Goal: Complete application form

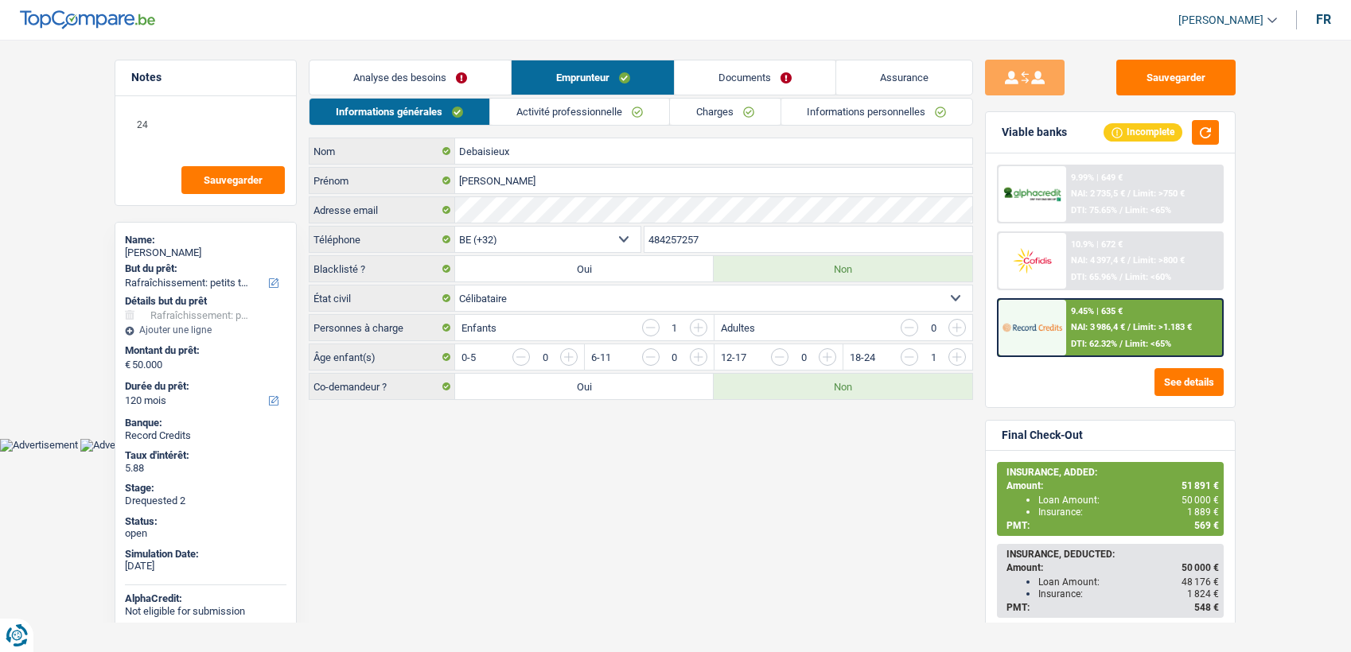
select select "houseOrGarden"
select select "120"
select select "32"
select select "single"
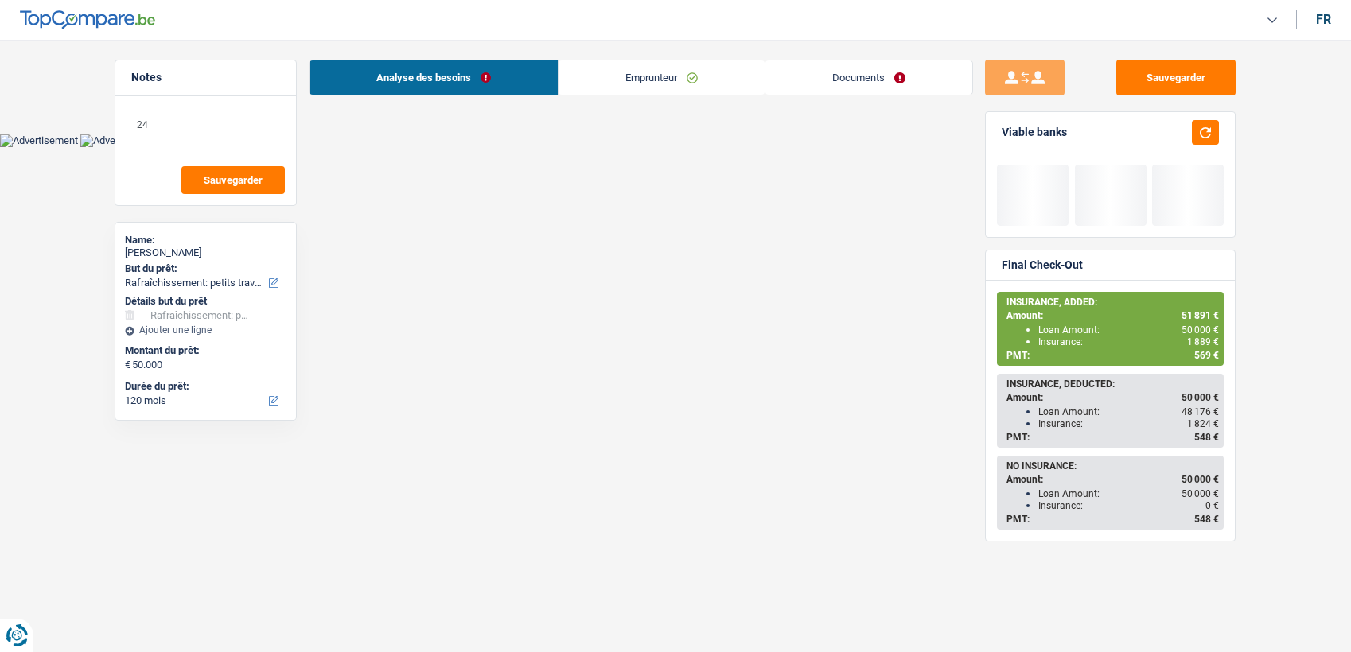
select select "houseOrGarden"
select select "120"
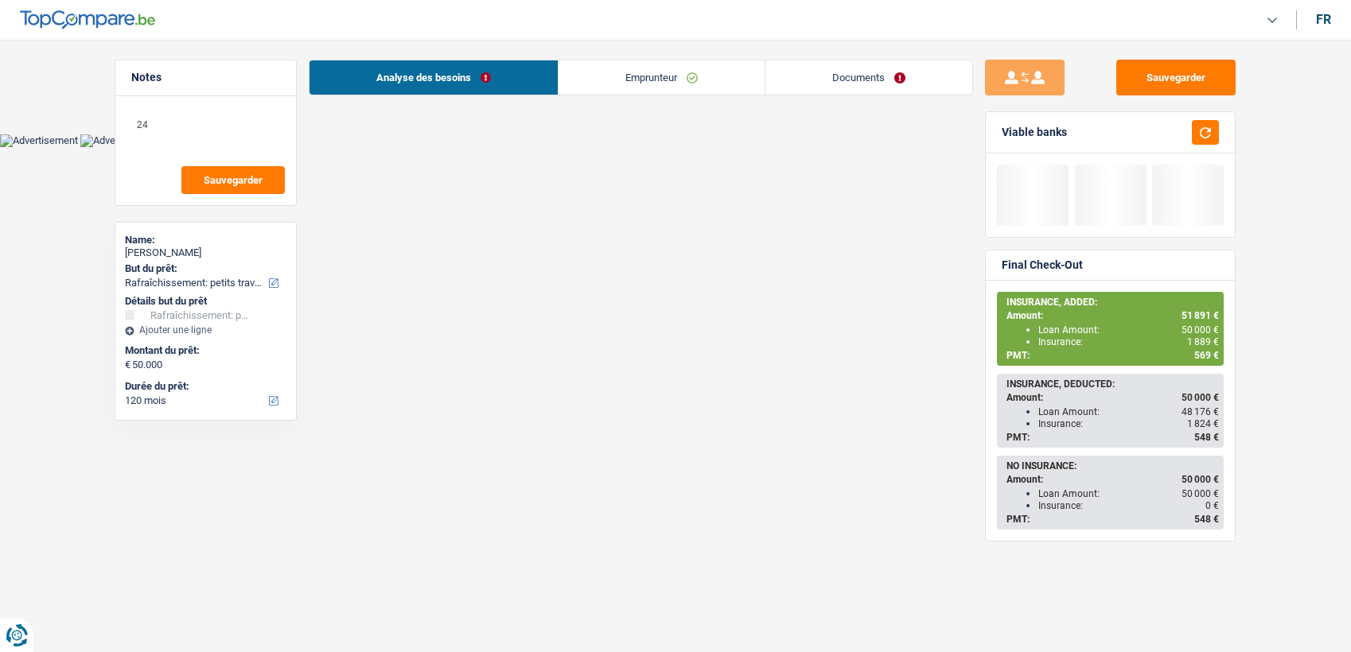
select select "houseOrGarden"
select select "yes"
select select "120"
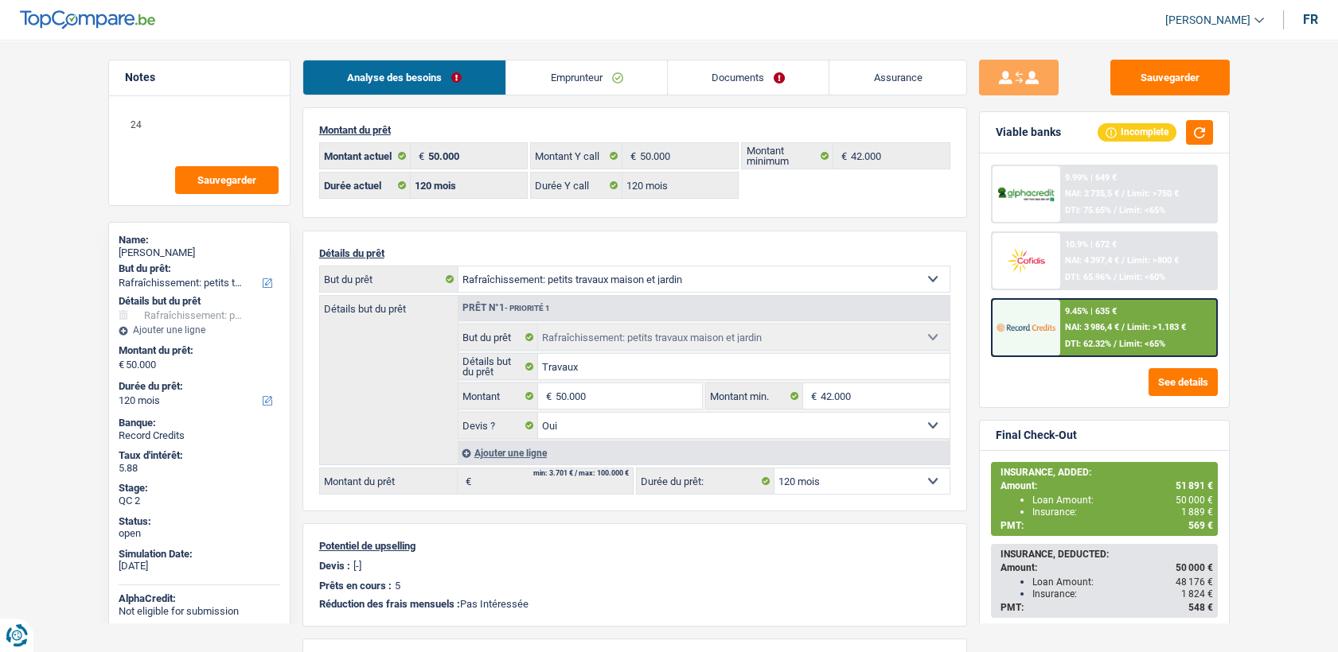
click at [556, 83] on link "Emprunteur" at bounding box center [586, 77] width 161 height 34
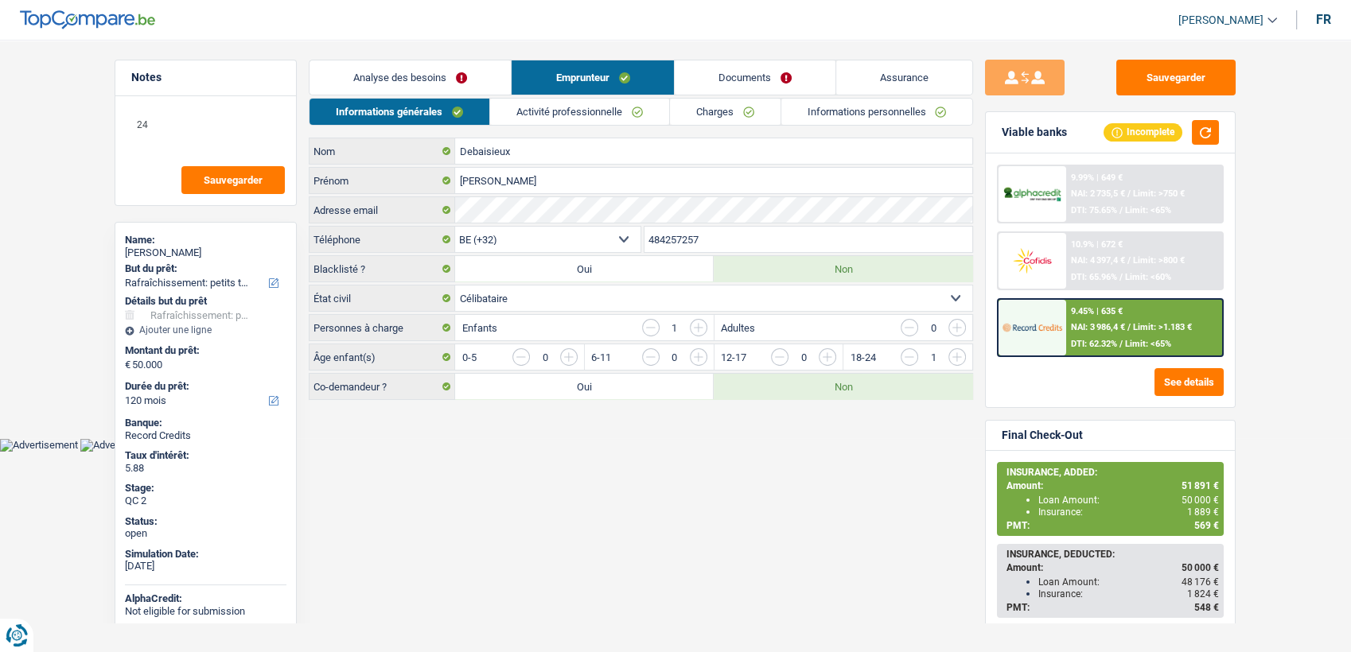
click at [598, 118] on link "Activité professionnelle" at bounding box center [579, 112] width 179 height 26
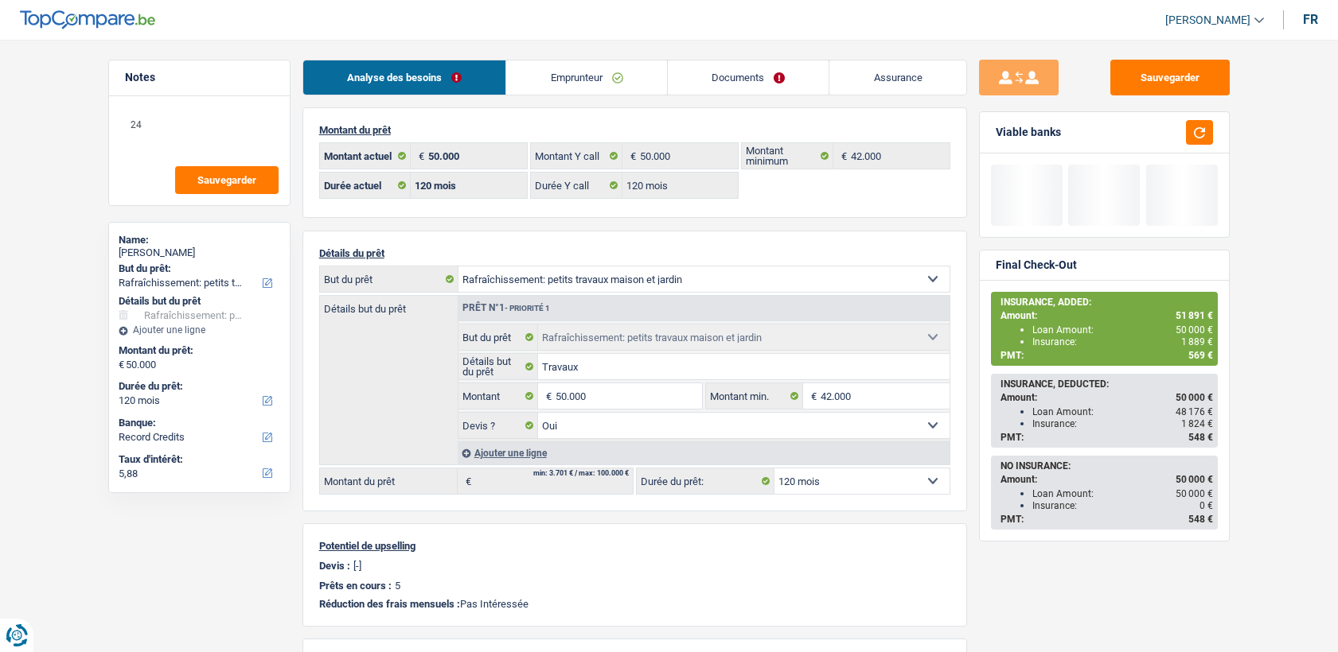
select select "houseOrGarden"
select select "120"
select select "record credits"
select select "32"
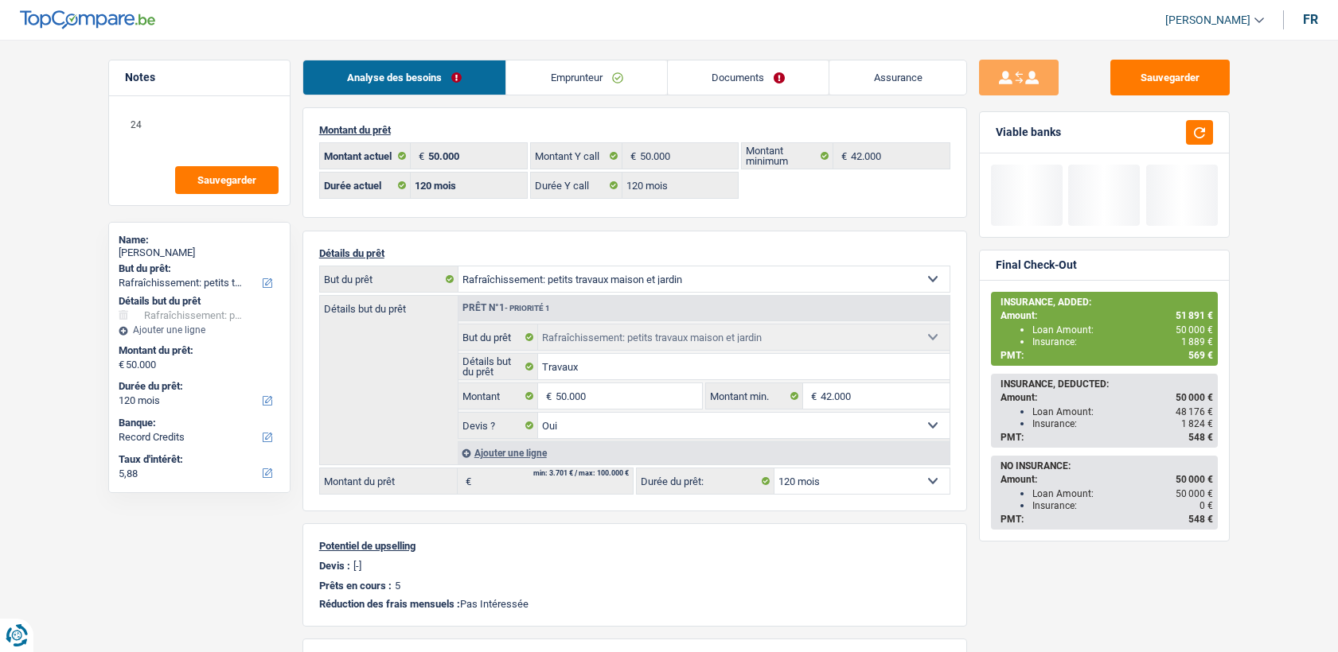
select select "single"
click at [550, 86] on link "Emprunteur" at bounding box center [586, 77] width 161 height 34
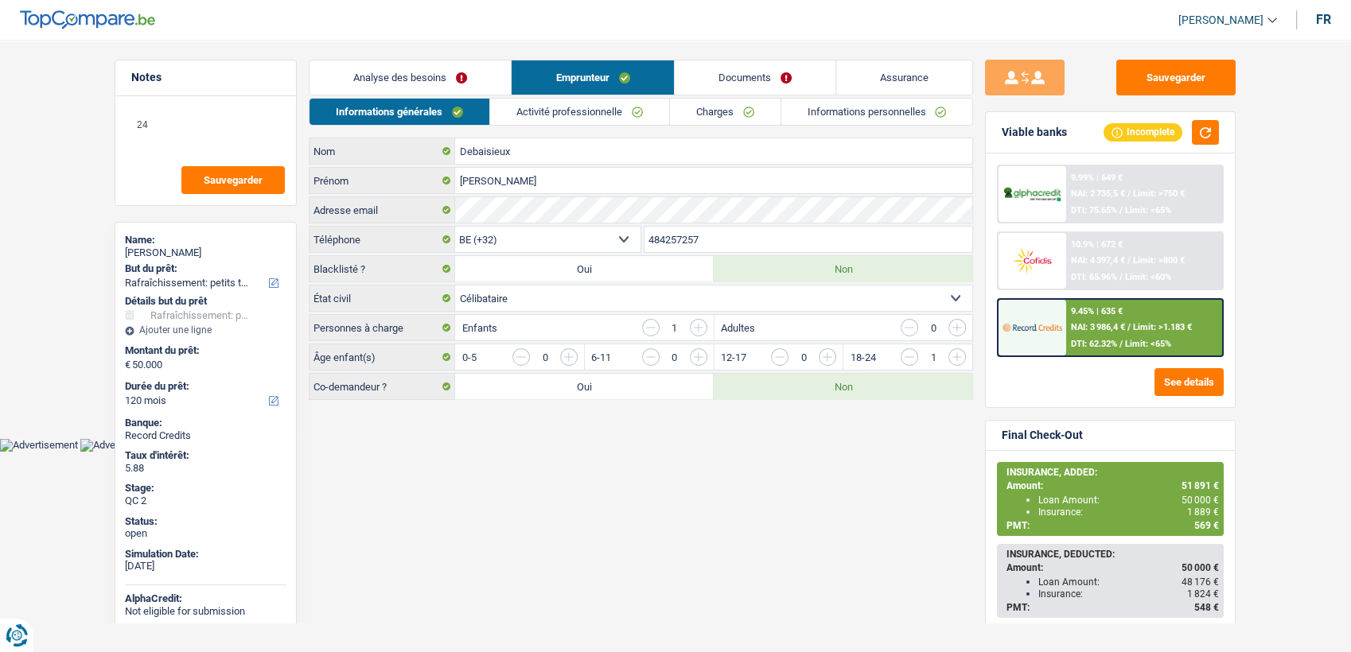
click at [586, 112] on link "Activité professionnelle" at bounding box center [579, 112] width 179 height 26
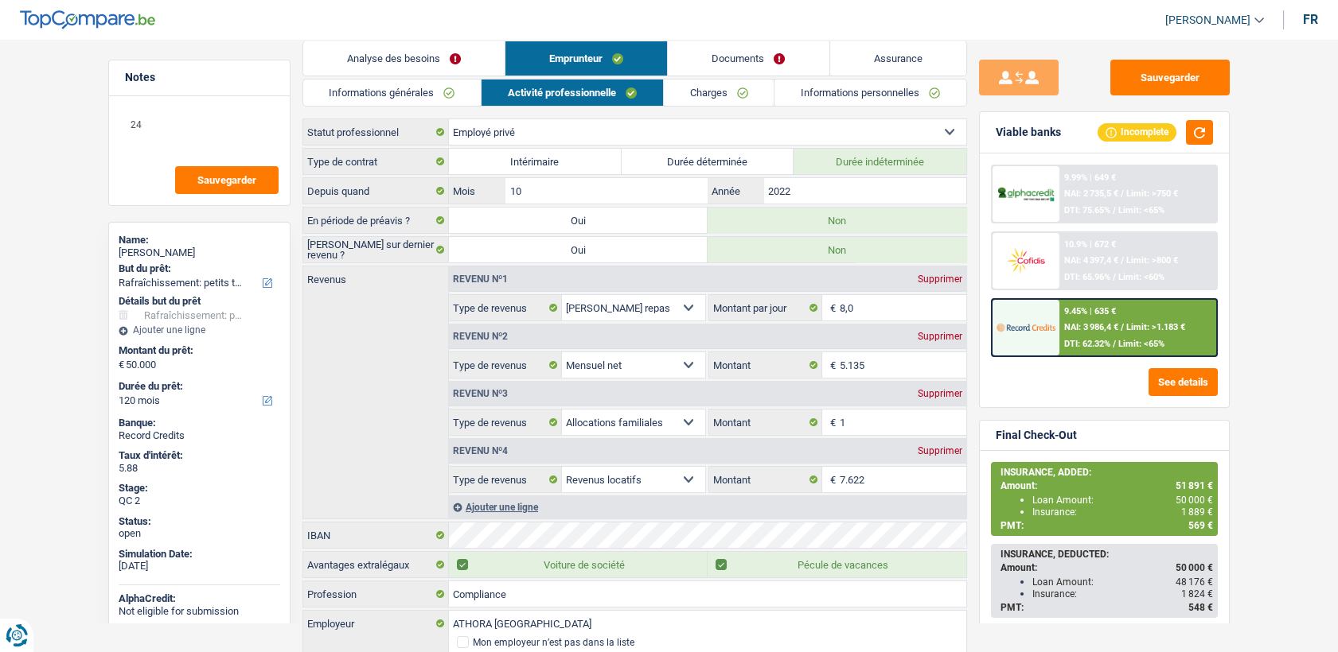
scroll to position [72, 0]
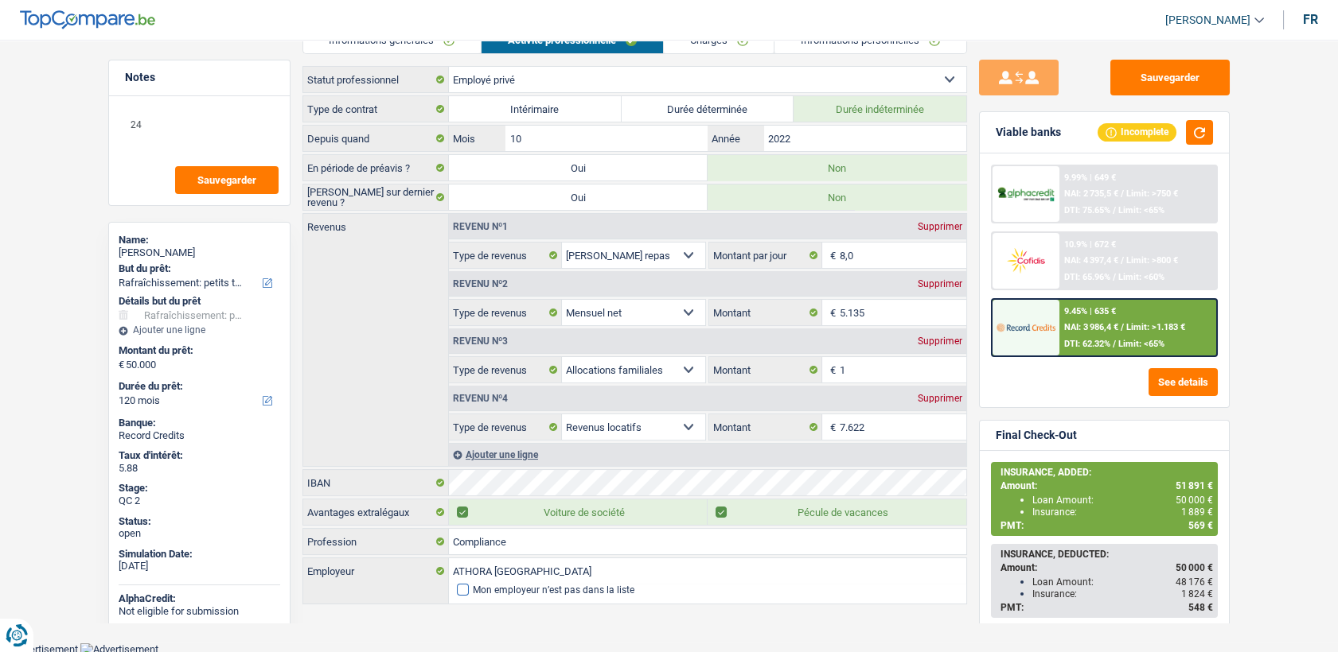
click at [477, 586] on div "Mon employeur n’est pas dans la liste" at bounding box center [554, 591] width 162 height 10
click at [457, 590] on input "Mon employeur n’est pas dans la liste" at bounding box center [457, 590] width 0 height 0
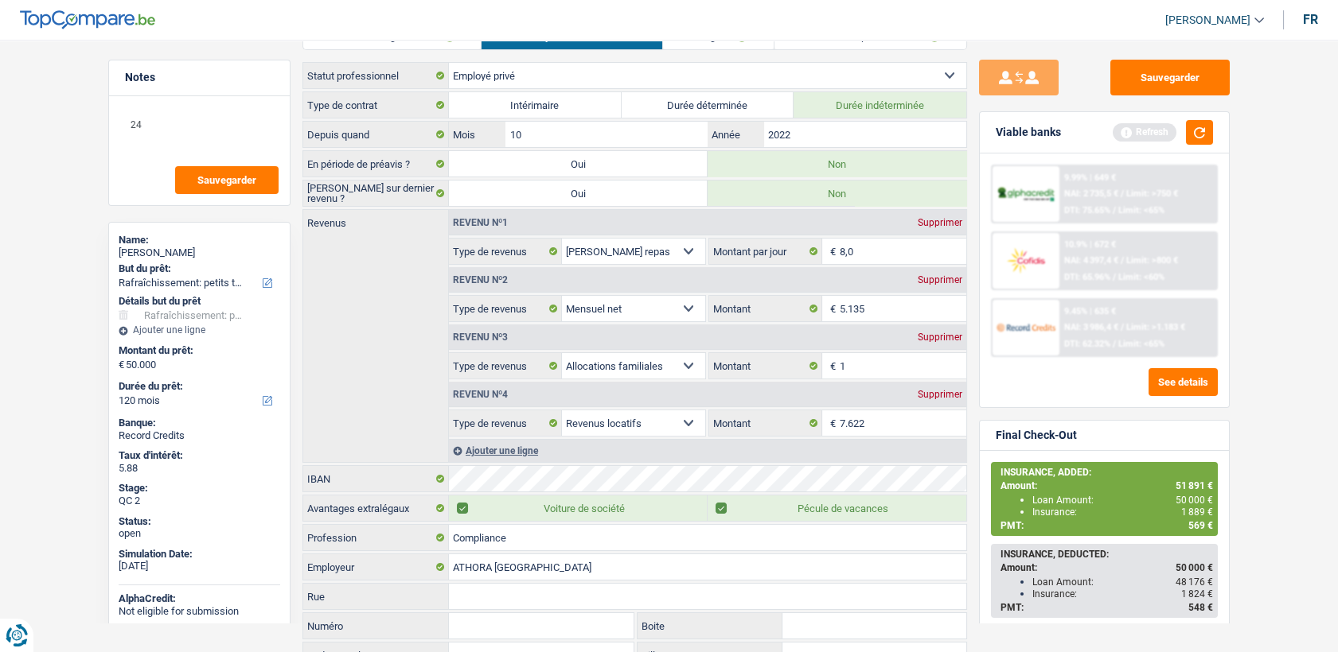
scroll to position [0, 0]
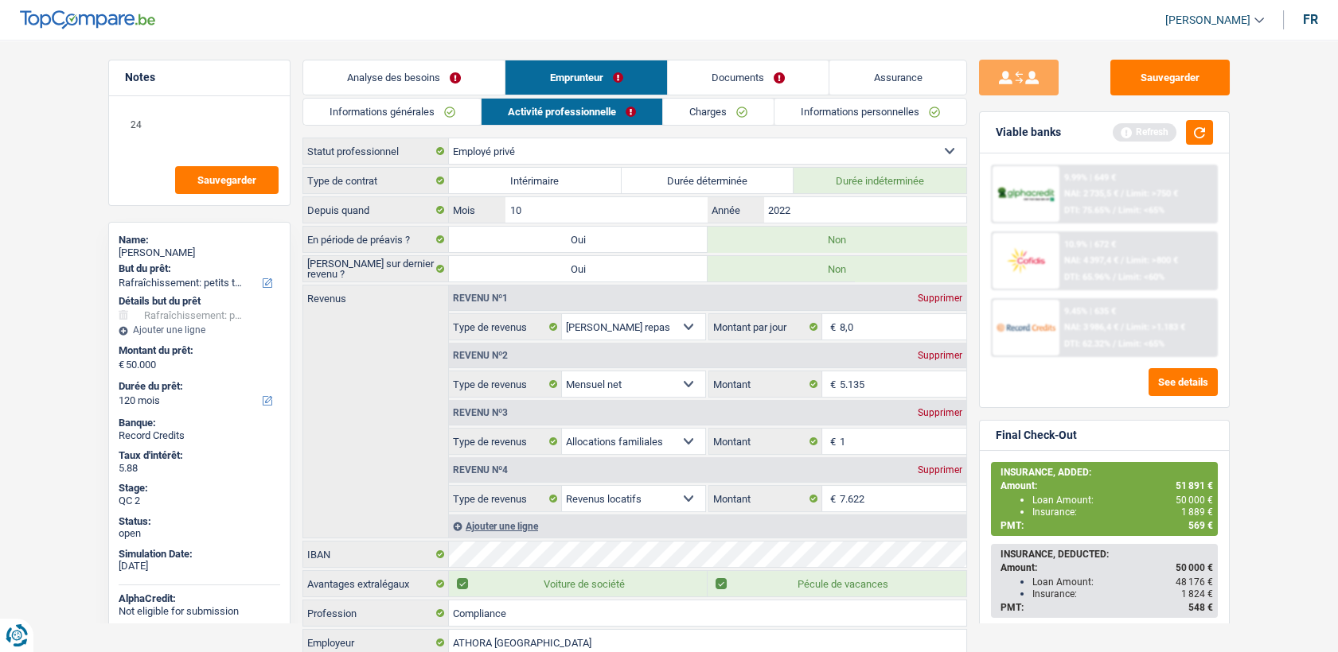
click at [738, 134] on div "Informations générales Activité professionnelle Charges Informations personnell…" at bounding box center [634, 452] width 664 height 708
click at [727, 129] on div "Informations générales Activité professionnelle Charges Informations personnell…" at bounding box center [634, 452] width 664 height 708
click at [713, 112] on link "Charges" at bounding box center [718, 112] width 111 height 26
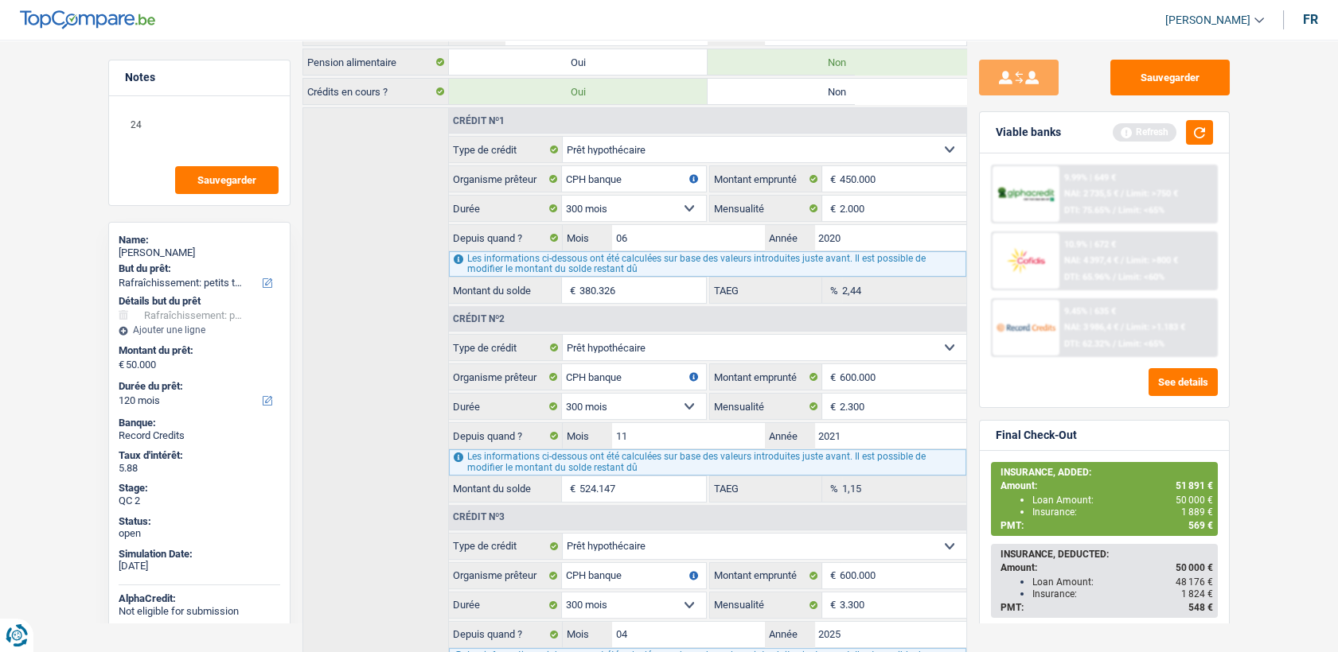
scroll to position [318, 0]
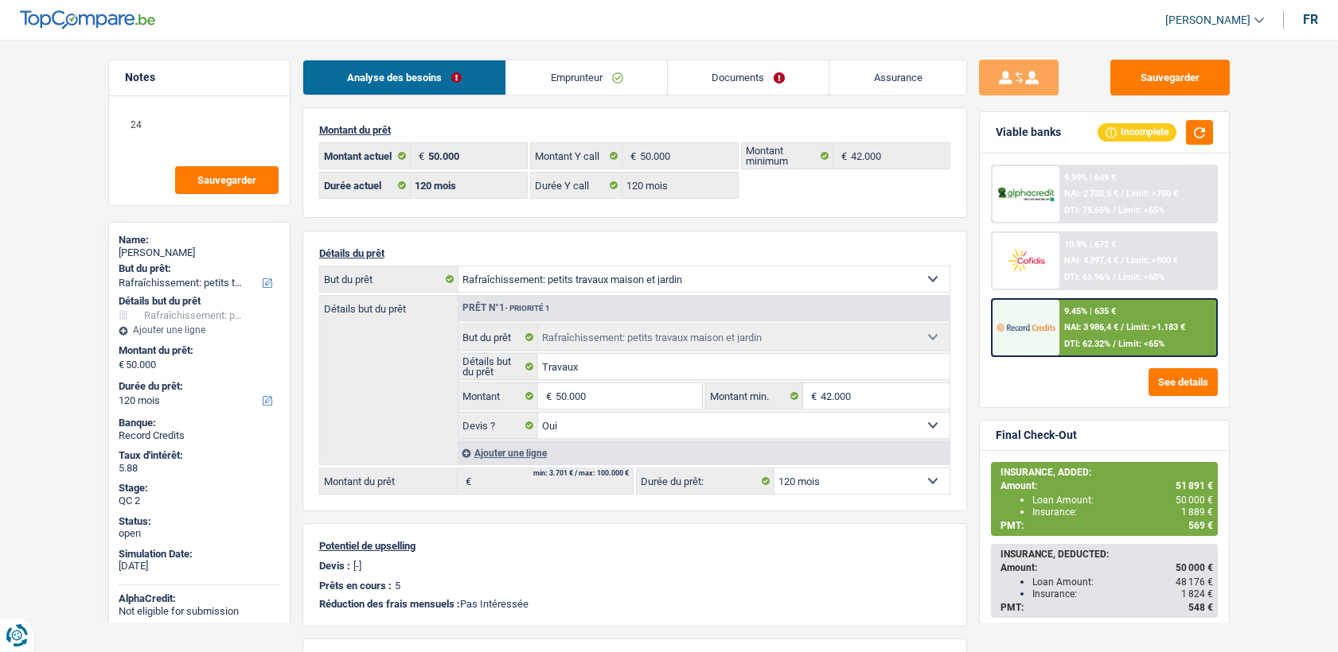
select select "houseOrGarden"
select select "120"
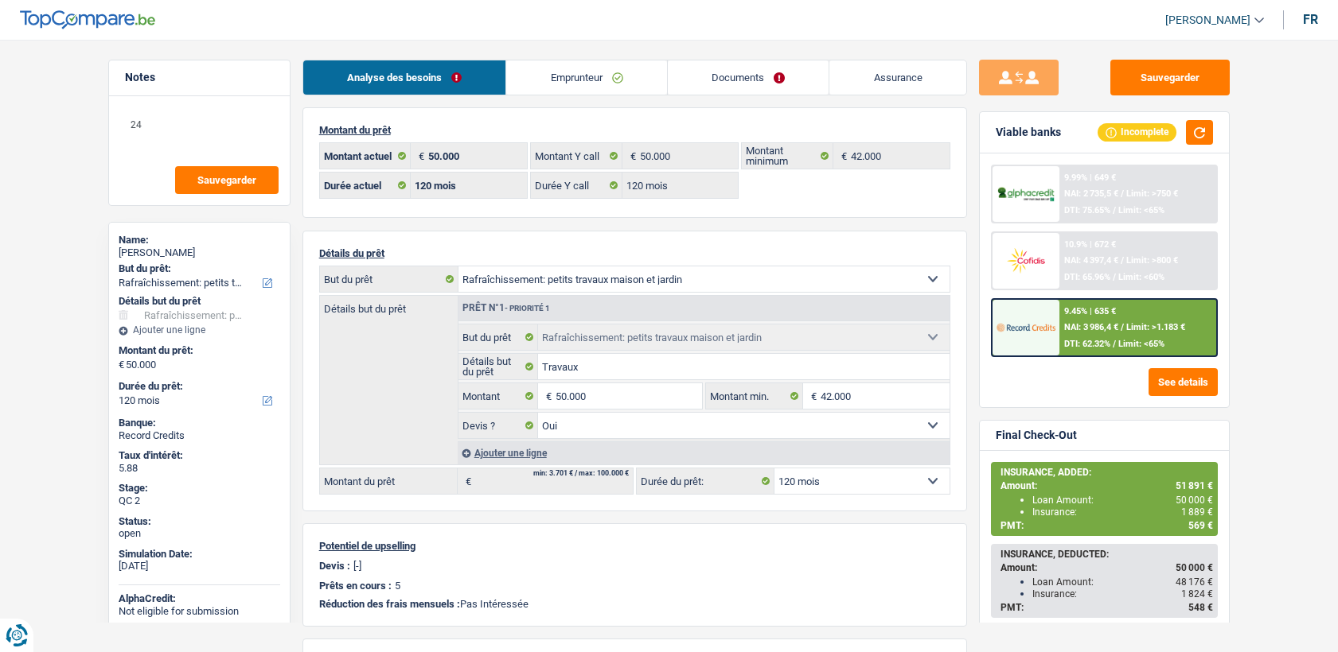
select select "houseOrGarden"
select select "yes"
select select "120"
select select "32"
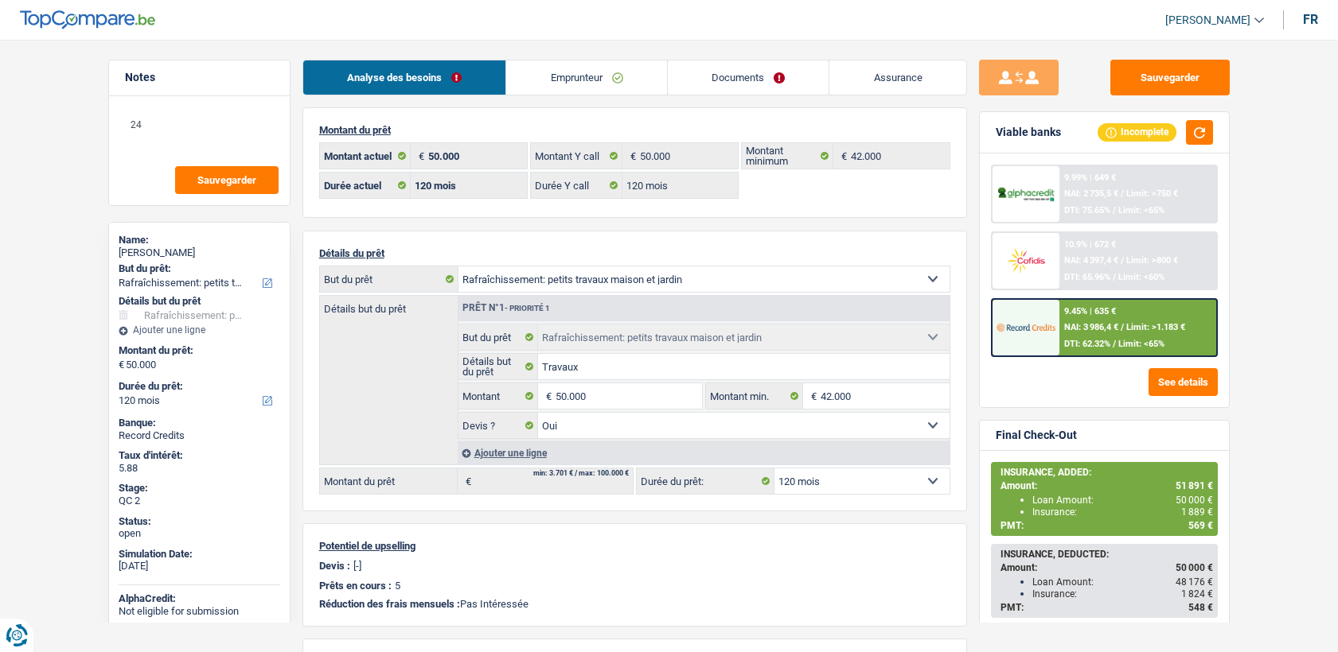
select select "single"
click at [559, 86] on link "Emprunteur" at bounding box center [586, 77] width 161 height 34
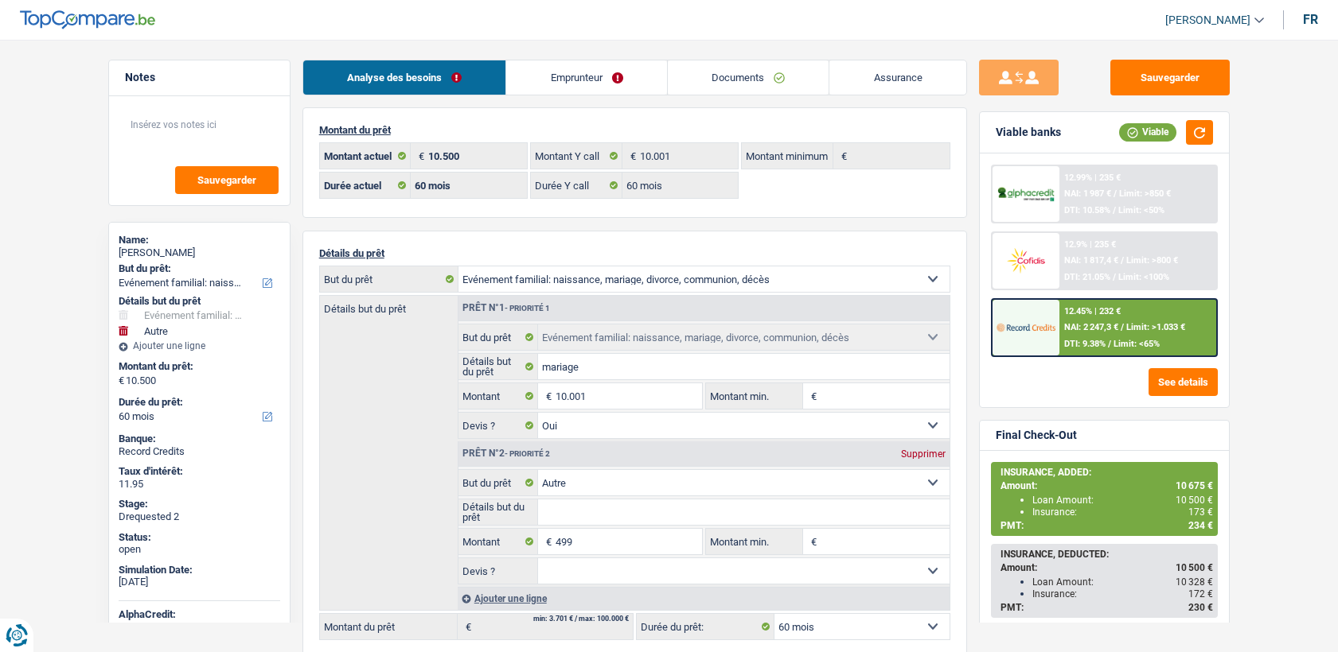
select select "familyEvent"
select select "other"
select select "60"
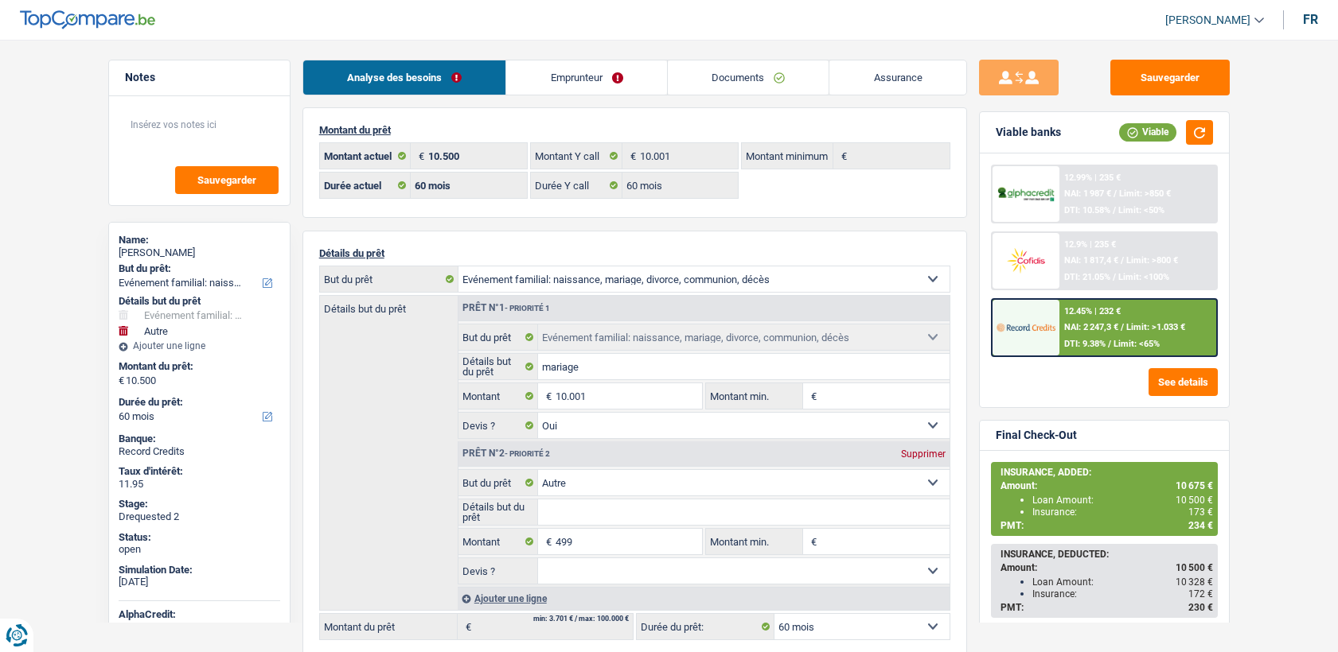
select select "60"
select select "familyEvent"
select select "yes"
select select "other"
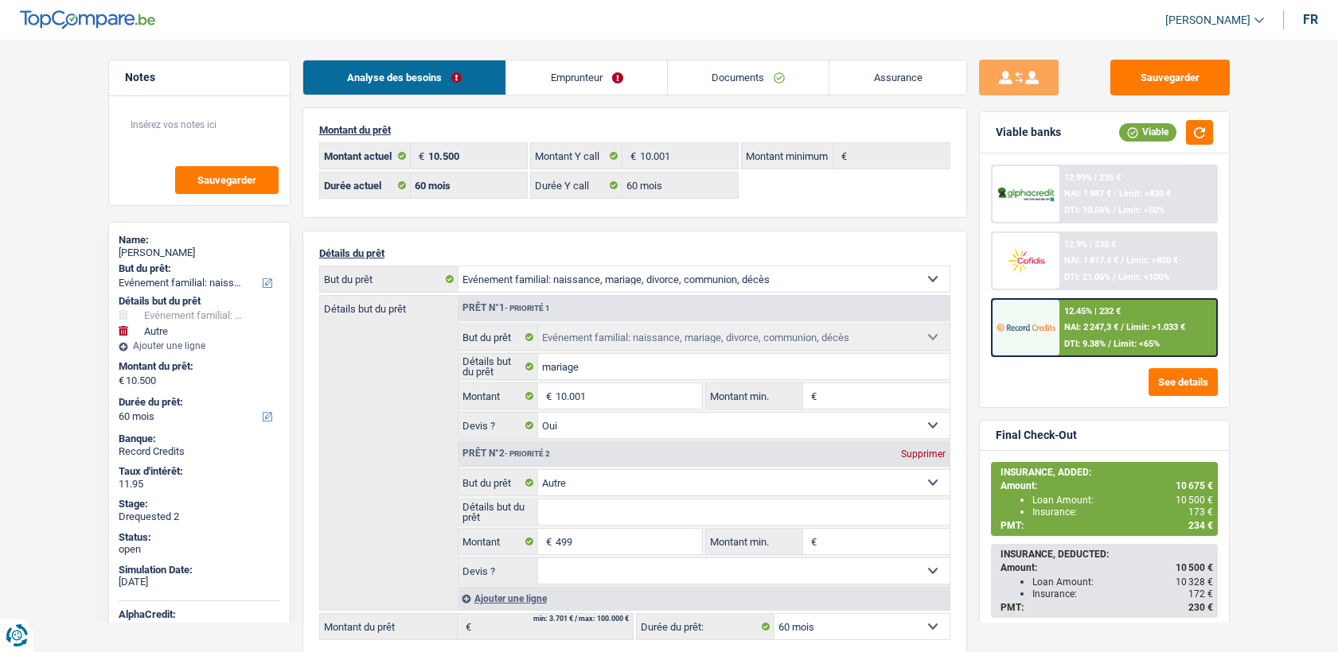
select select "60"
select select "publicEmployee"
select select "netSalary"
select select "mealVouchers"
select select "BE"
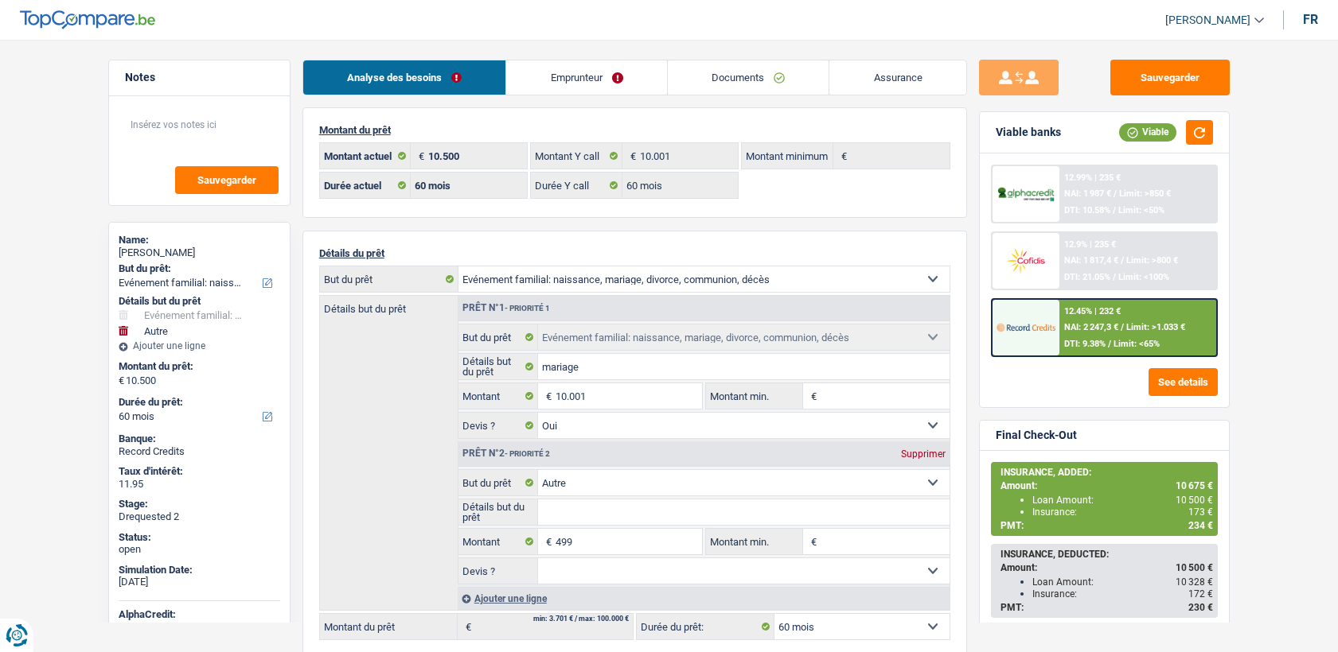
select select "stateUniversityEu"
click at [541, 79] on link "Emprunteur" at bounding box center [586, 77] width 161 height 34
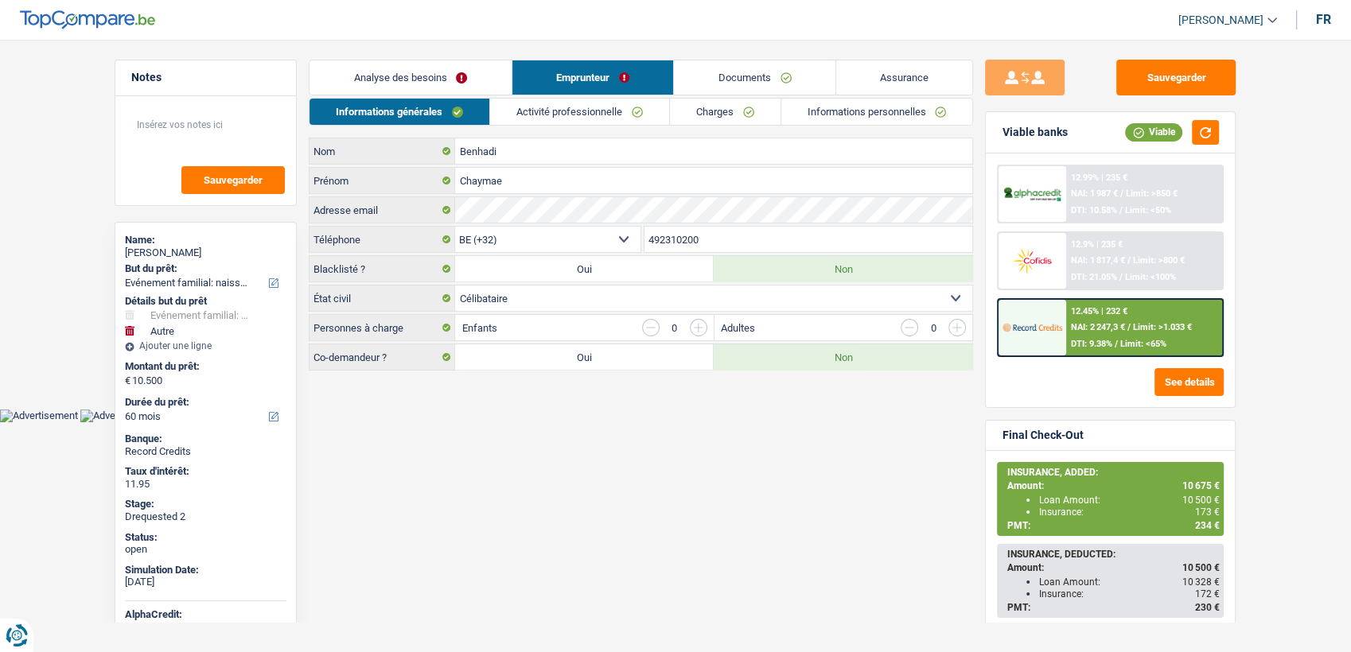
click at [570, 130] on div "Informations générales Activité professionnelle Charges Informations personnell…" at bounding box center [641, 234] width 664 height 273
click at [567, 111] on link "Activité professionnelle" at bounding box center [579, 112] width 179 height 26
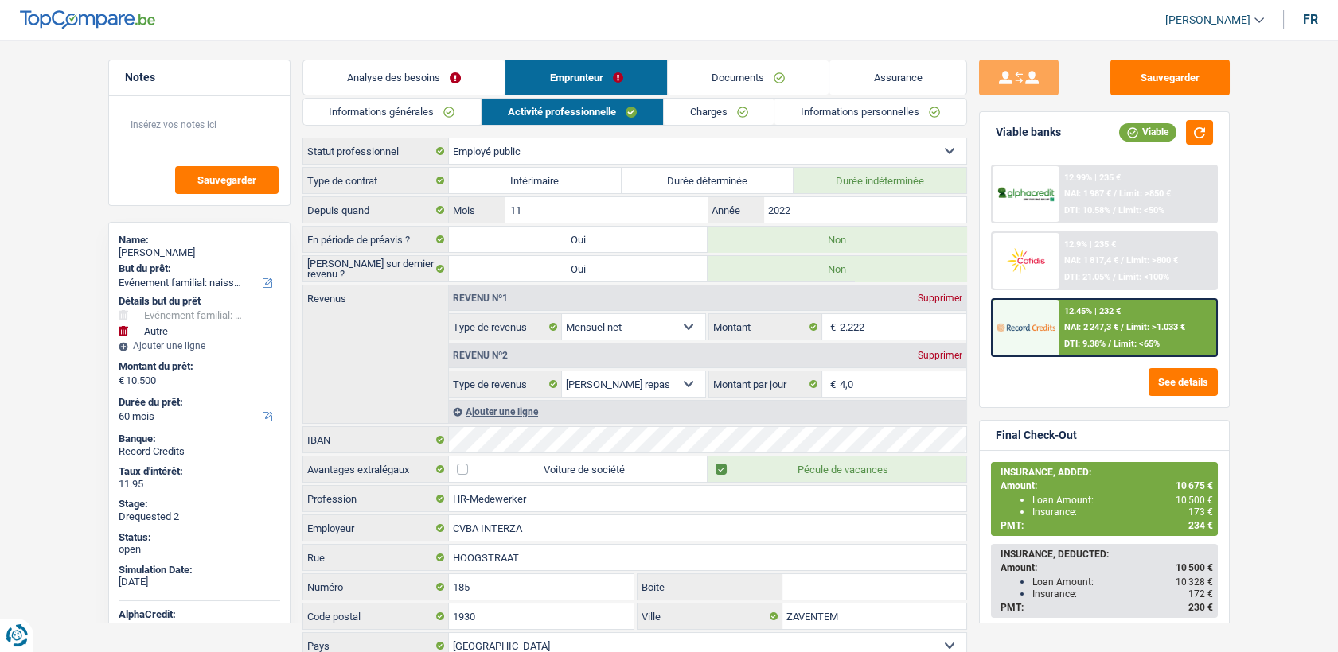
click at [745, 102] on link "Charges" at bounding box center [719, 112] width 111 height 26
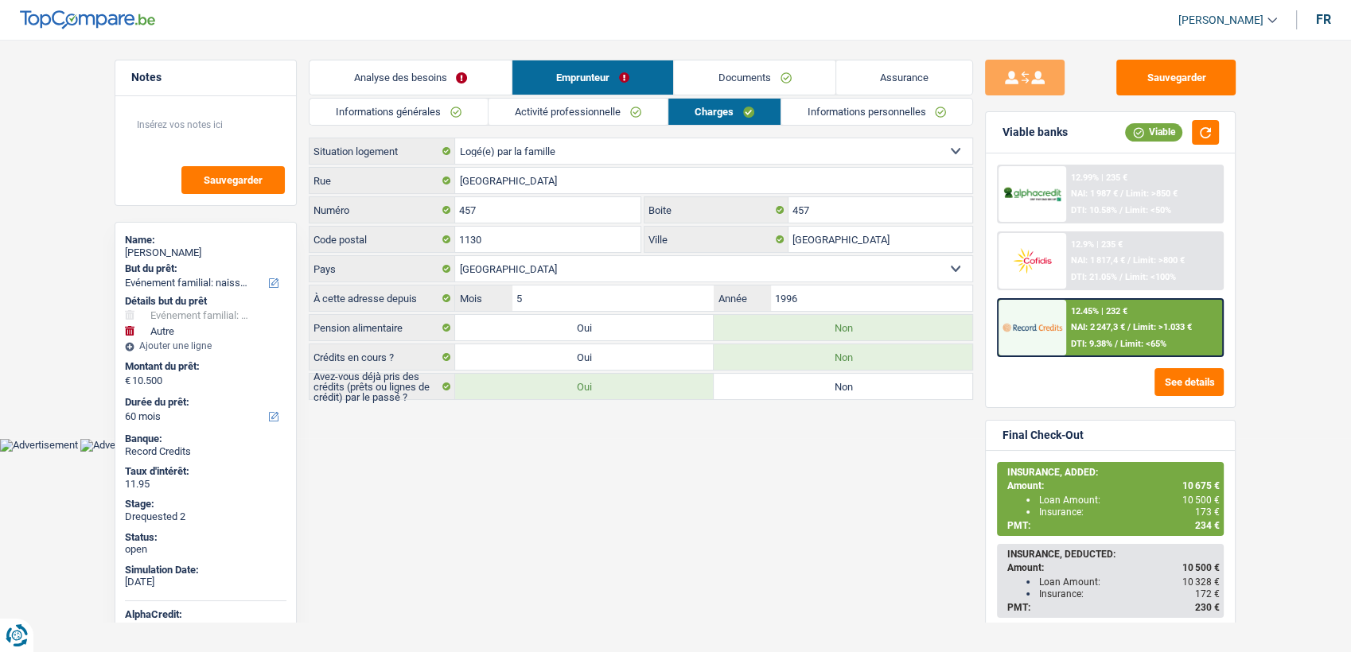
click at [839, 112] on link "Informations personnelles" at bounding box center [877, 112] width 192 height 26
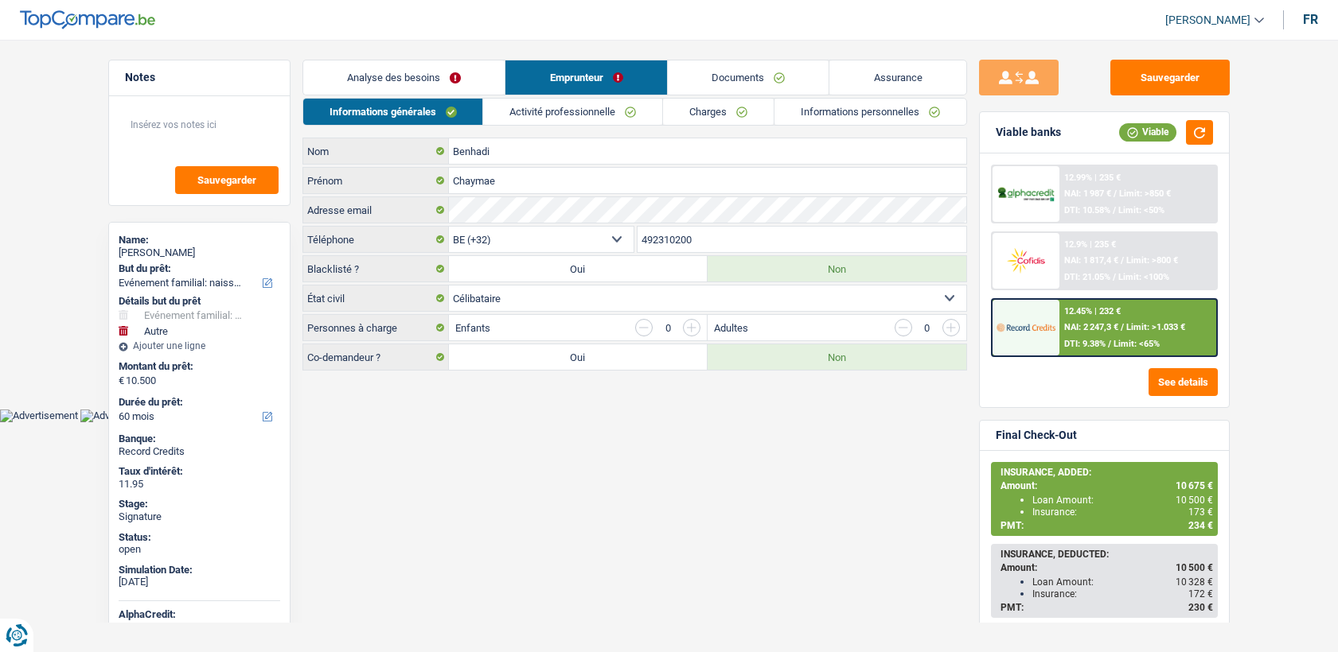
select select "familyEvent"
select select "other"
select select "60"
select select "32"
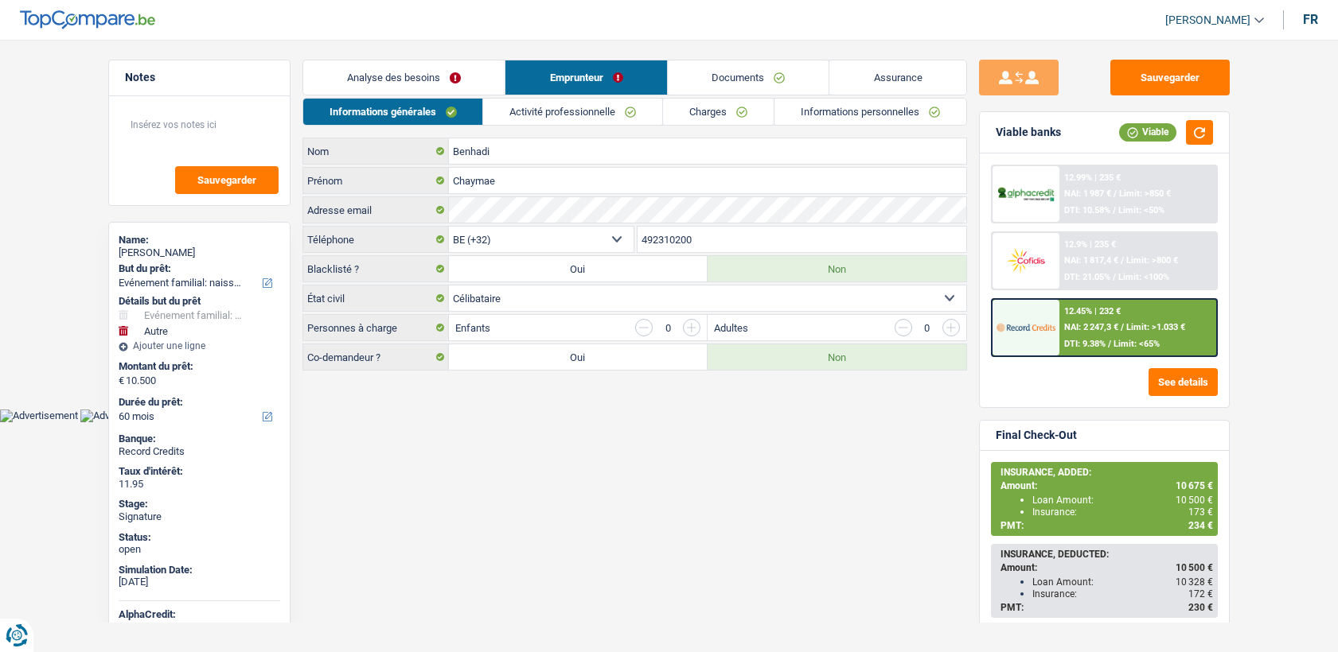
select select "single"
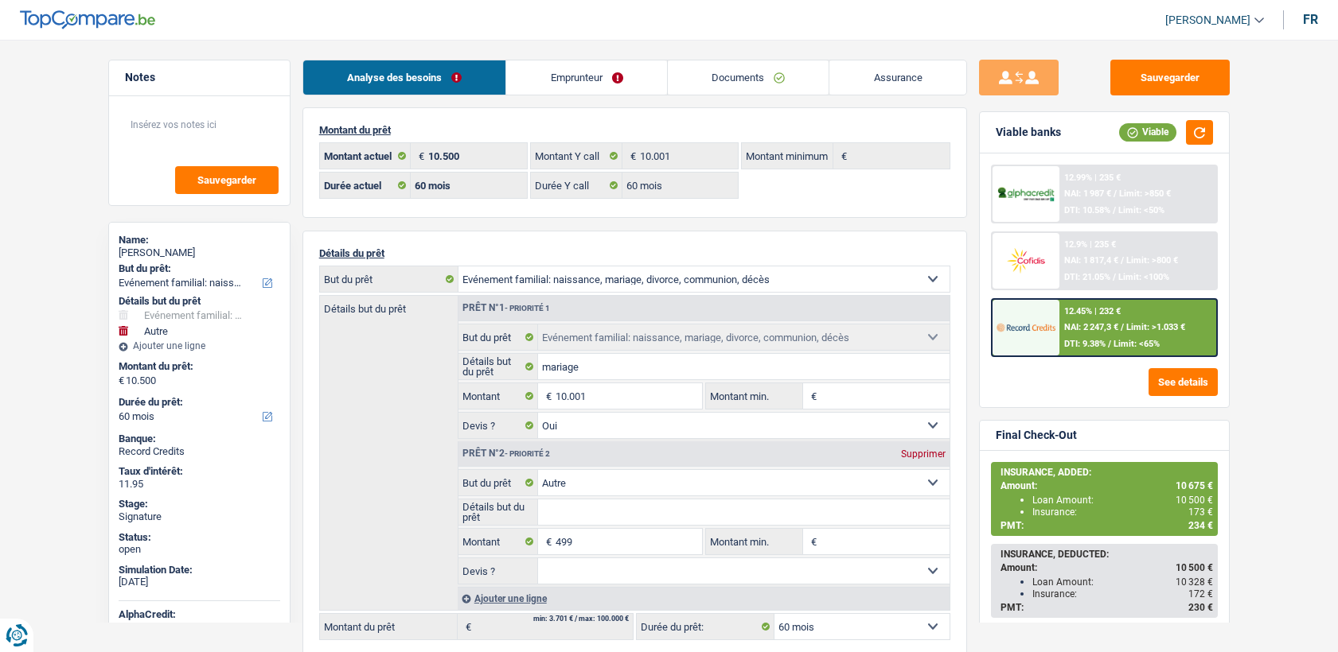
select select "familyEvent"
select select "other"
select select "60"
select select "32"
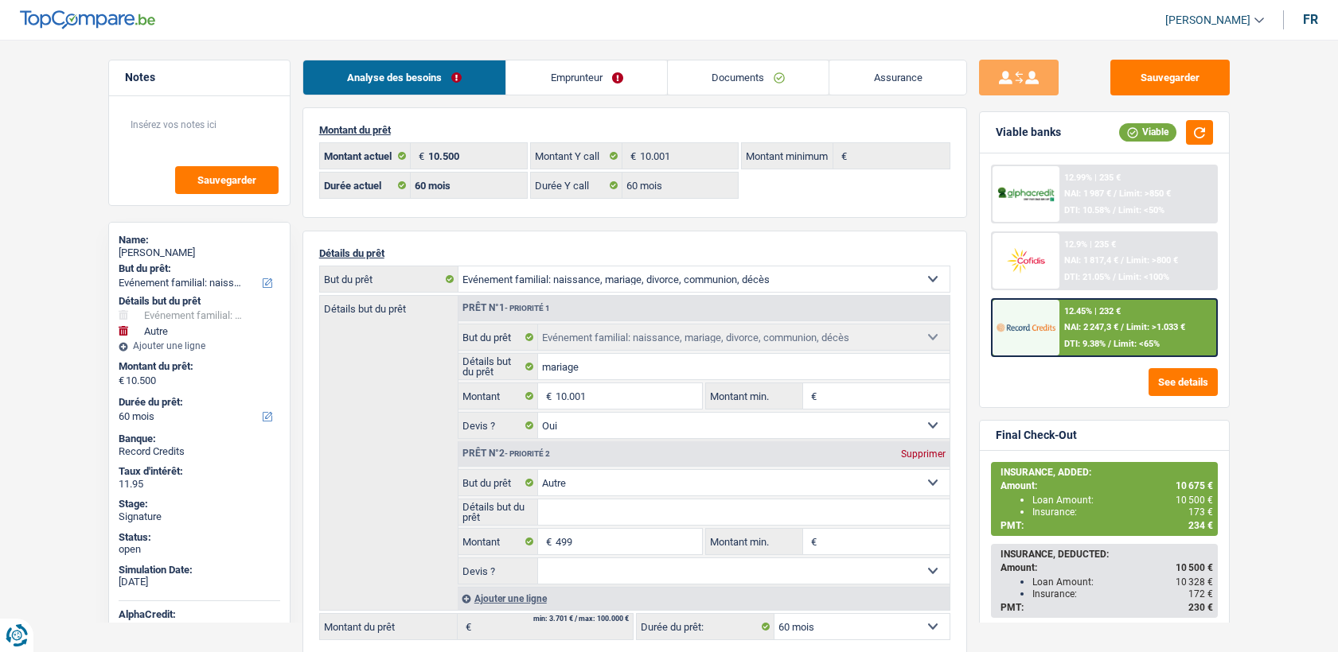
select select "single"
select select "liveWithParents"
select select "BE"
click at [566, 82] on link "Emprunteur" at bounding box center [586, 77] width 161 height 34
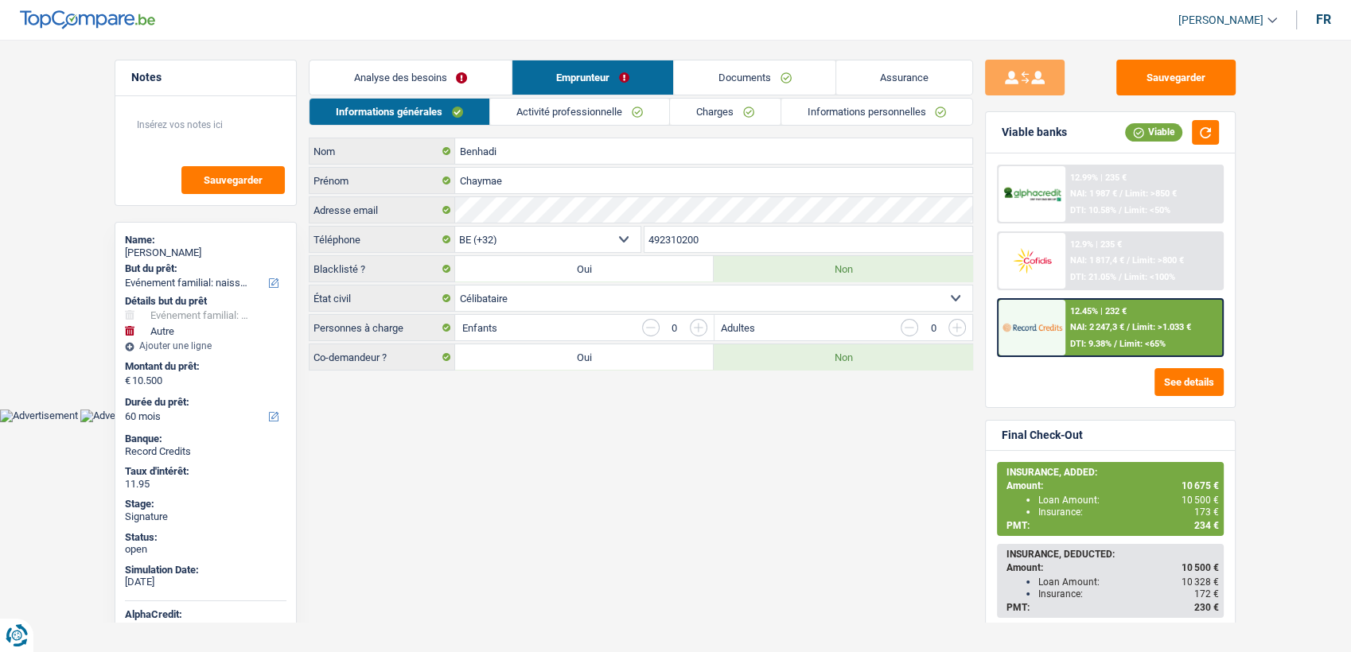
click at [613, 118] on link "Activité professionnelle" at bounding box center [579, 112] width 179 height 26
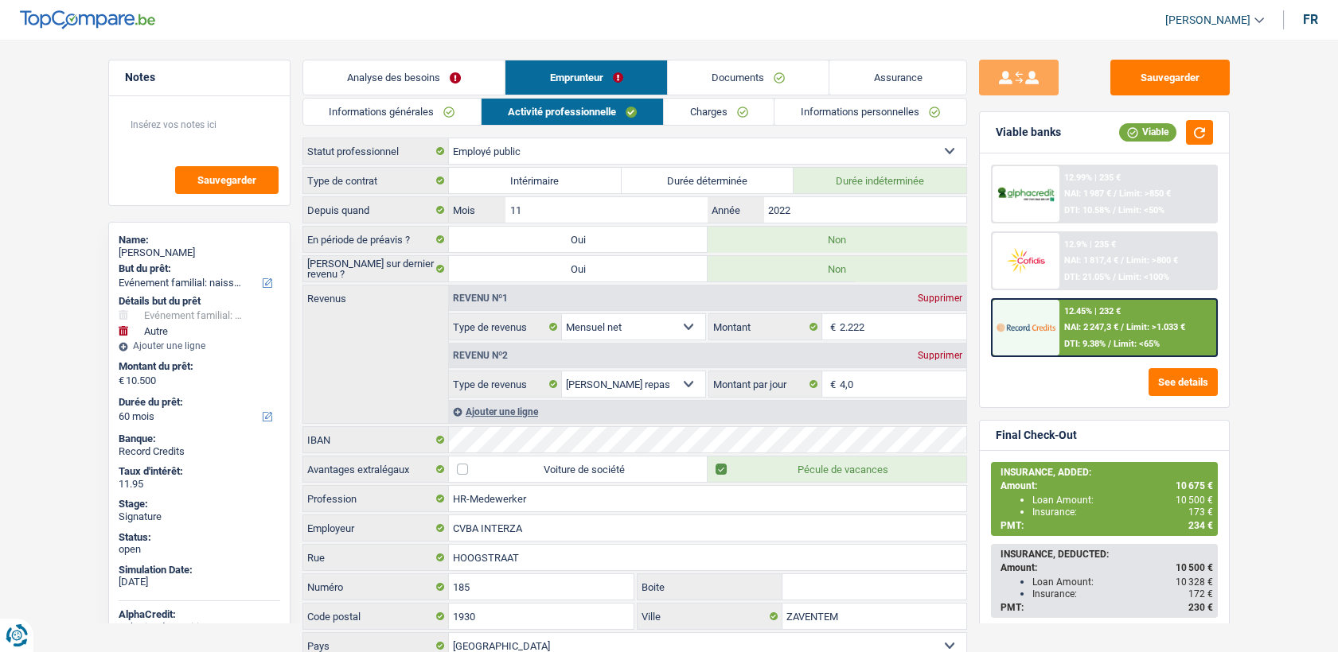
click at [745, 118] on link "Charges" at bounding box center [719, 112] width 111 height 26
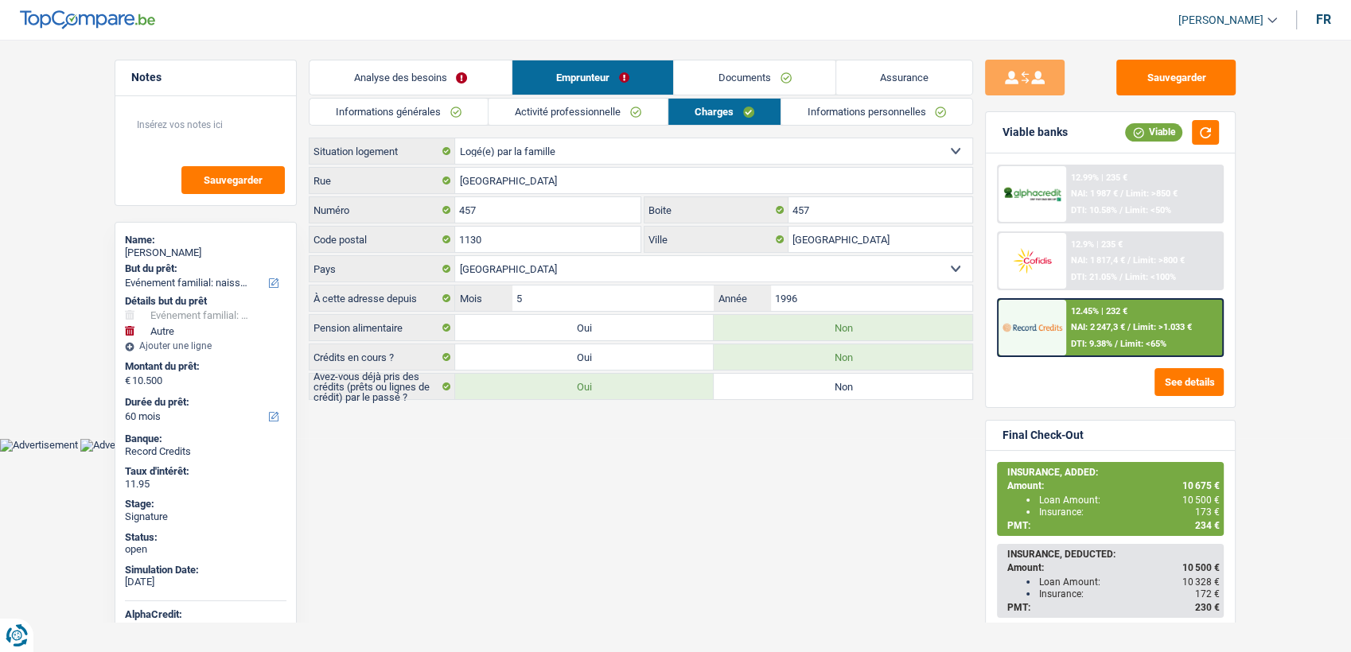
click at [652, 111] on link "Activité professionnelle" at bounding box center [578, 112] width 179 height 26
